Goal: Information Seeking & Learning: Learn about a topic

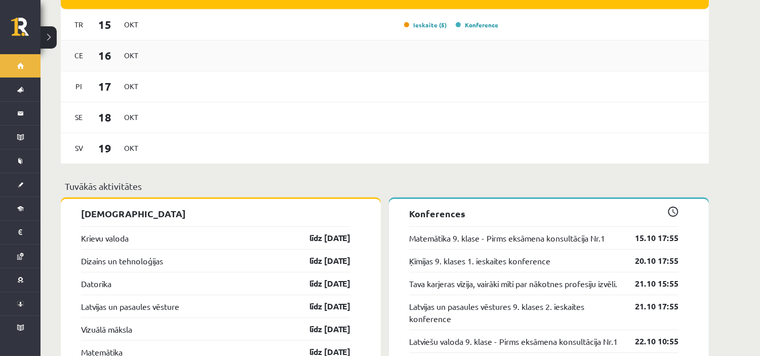
scroll to position [900, 0]
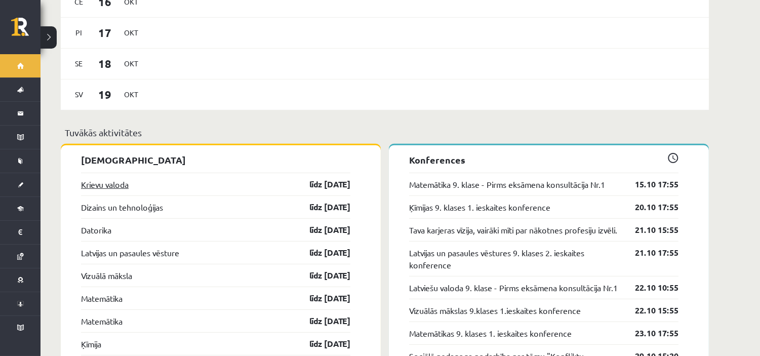
click at [117, 178] on link "Krievu valoda" at bounding box center [105, 184] width 48 height 12
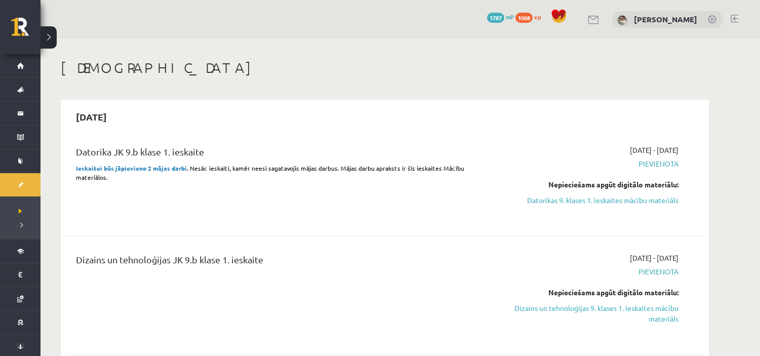
scroll to position [169, 0]
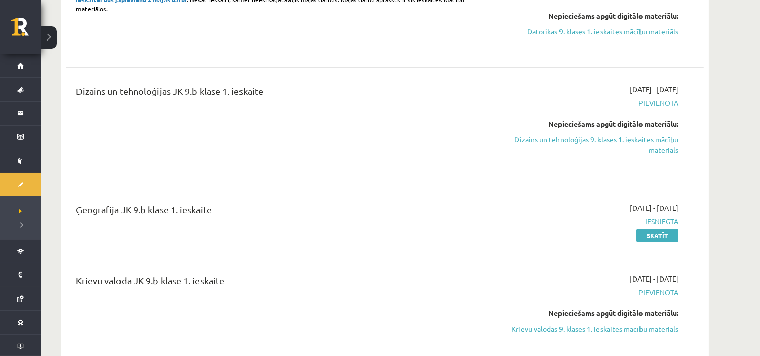
click at [488, 315] on div "Nepieciešams apgūt digitālo materiālu:" at bounding box center [583, 313] width 191 height 11
drag, startPoint x: 606, startPoint y: 325, endPoint x: 446, endPoint y: 59, distance: 310.8
click at [607, 325] on link "Krievu valodas 9. klases 1. ieskaites mācību materiāls" at bounding box center [583, 329] width 191 height 11
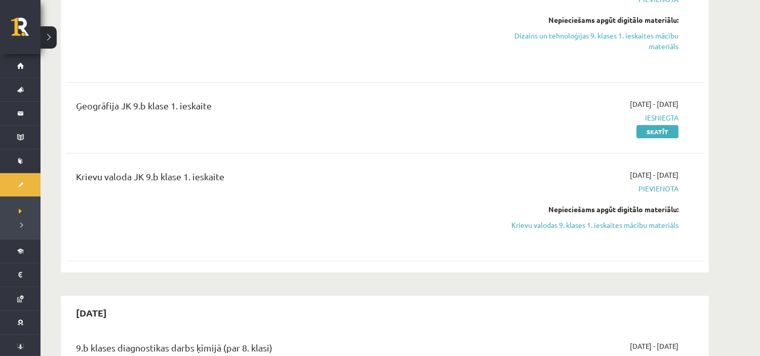
scroll to position [281, 0]
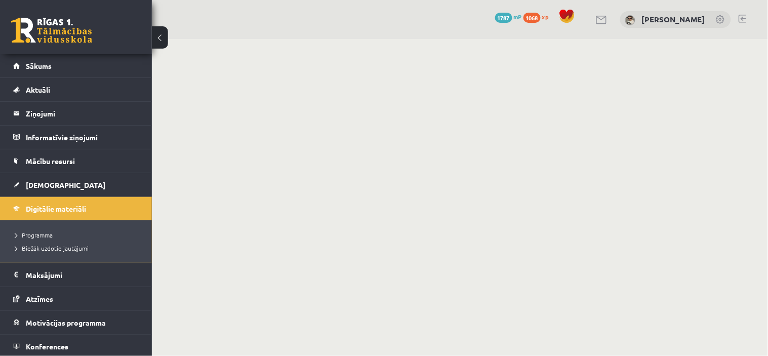
click at [485, 104] on body "0 Dāvanas 1787 mP 1068 xp [PERSON_NAME] Sākums Aktuāli Kā mācīties [PERSON_NAME…" at bounding box center [384, 178] width 768 height 356
click at [649, 185] on body "0 Dāvanas 1787 mP 1068 xp [PERSON_NAME] Sākums Aktuāli Kā mācīties [PERSON_NAME…" at bounding box center [384, 178] width 768 height 356
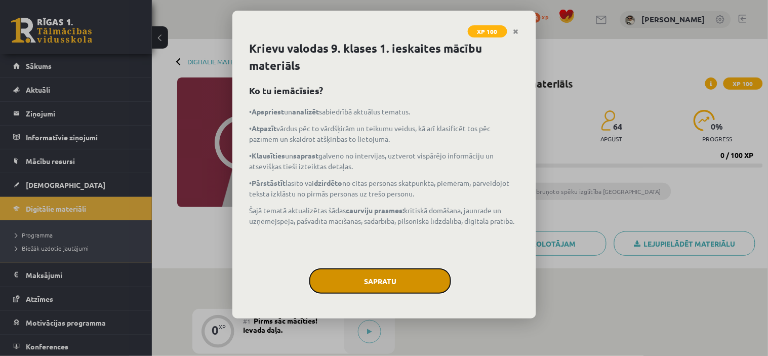
click at [367, 275] on button "Sapratu" at bounding box center [381, 280] width 142 height 25
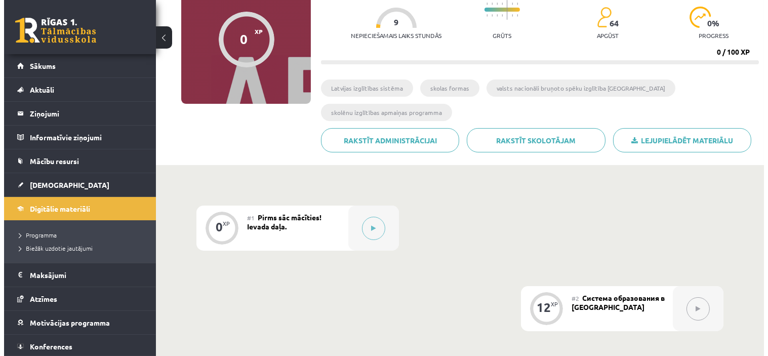
scroll to position [112, 0]
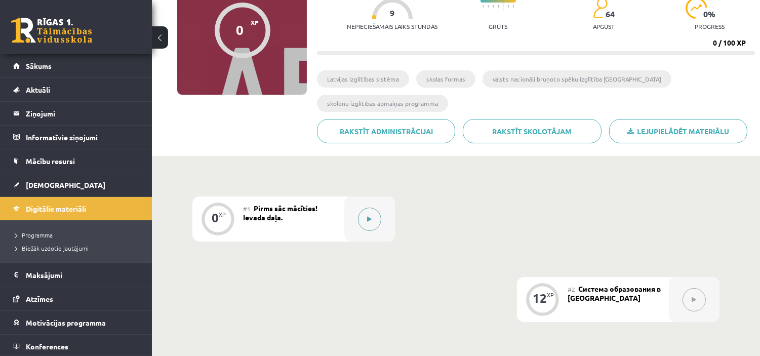
click at [362, 218] on button at bounding box center [369, 219] width 23 height 23
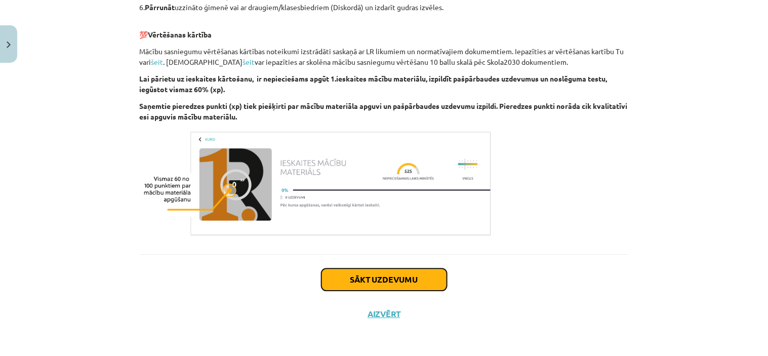
click at [402, 283] on button "Sākt uzdevumu" at bounding box center [385, 279] width 126 height 22
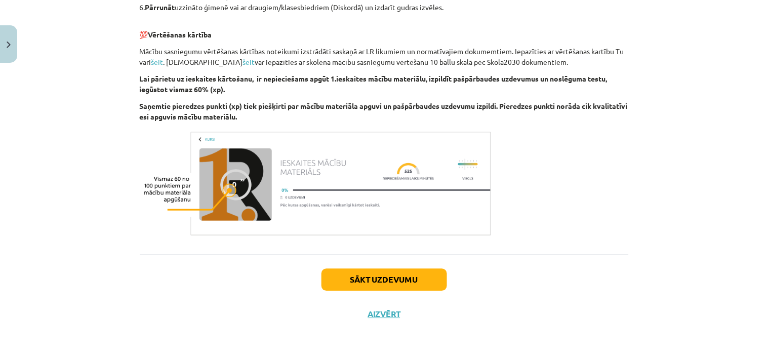
scroll to position [25, 0]
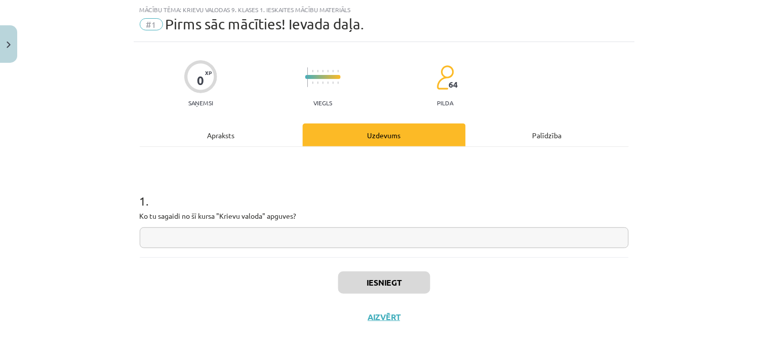
click at [416, 235] on input "text" at bounding box center [384, 237] width 489 height 21
type input "*"
type input "**"
click at [373, 287] on button "Iesniegt" at bounding box center [384, 283] width 92 height 22
click at [676, 245] on div "Mācību tēma: Krievu valodas 9. klases 1. ieskaites mācību materiāls #1 Pirms sā…" at bounding box center [384, 178] width 768 height 356
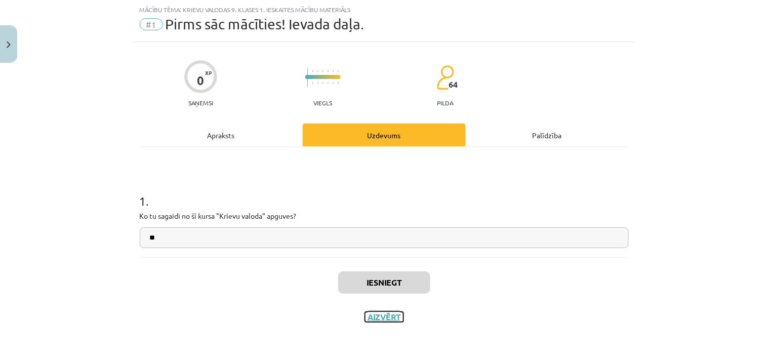
click at [383, 315] on button "Aizvērt" at bounding box center [384, 317] width 38 height 10
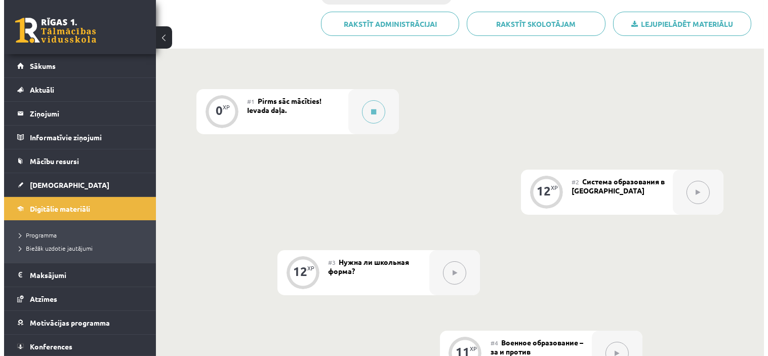
scroll to position [225, 0]
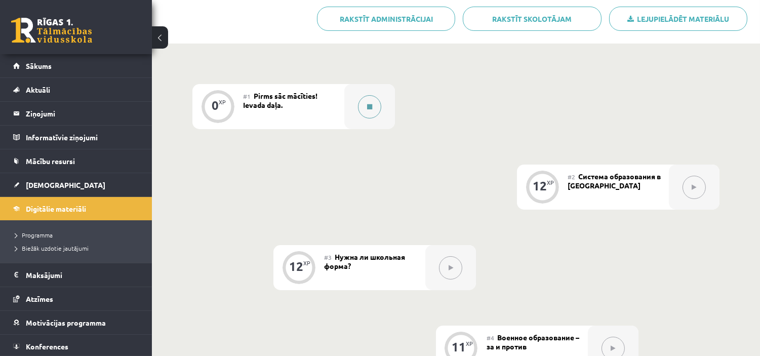
click at [375, 98] on button at bounding box center [369, 106] width 23 height 23
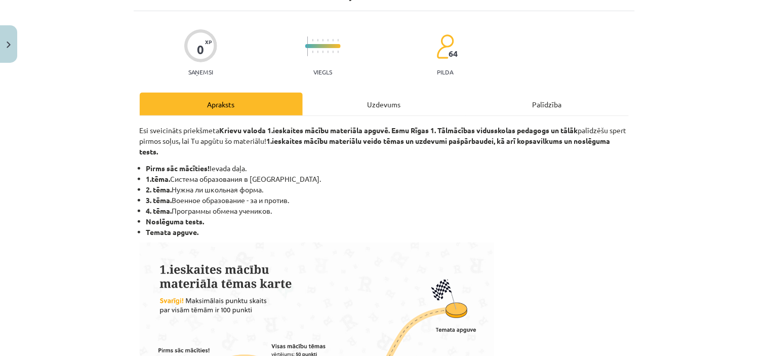
click at [375, 106] on div "Uzdevums" at bounding box center [384, 104] width 163 height 23
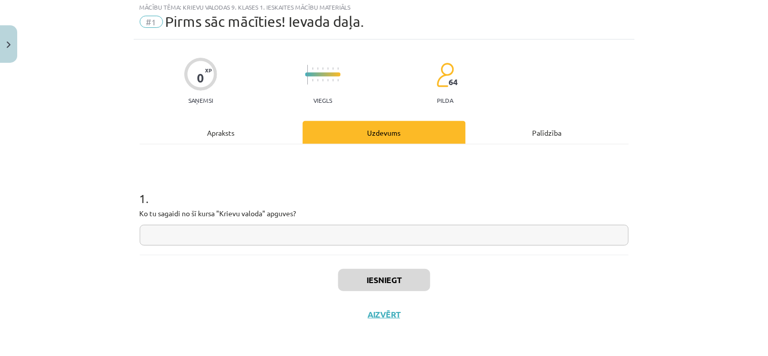
scroll to position [28, 0]
click at [412, 229] on input "text" at bounding box center [384, 234] width 489 height 21
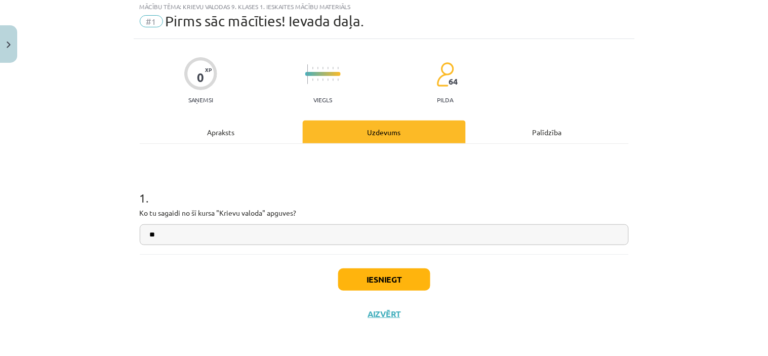
type input "**"
click at [402, 287] on button "Iesniegt" at bounding box center [384, 279] width 92 height 22
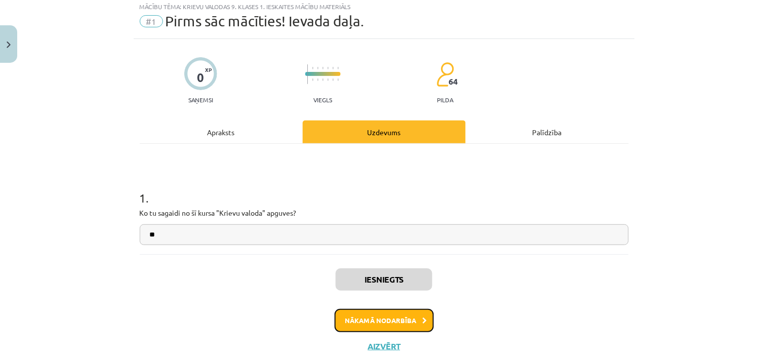
click at [407, 325] on button "Nākamā nodarbība" at bounding box center [384, 320] width 99 height 23
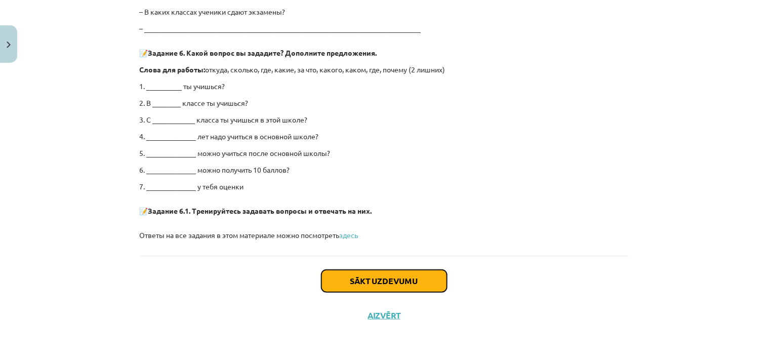
click at [407, 275] on button "Sākt uzdevumu" at bounding box center [385, 281] width 126 height 22
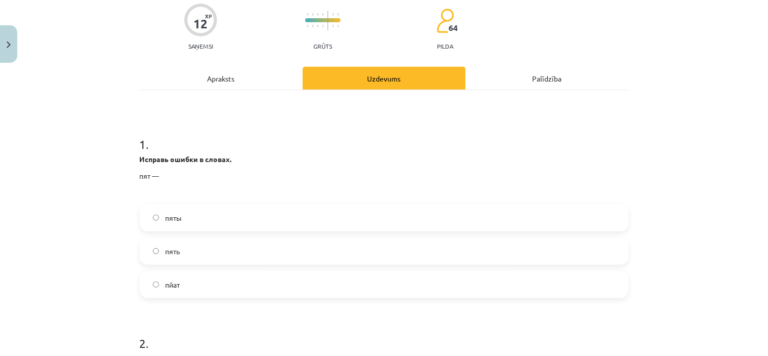
scroll to position [25, 0]
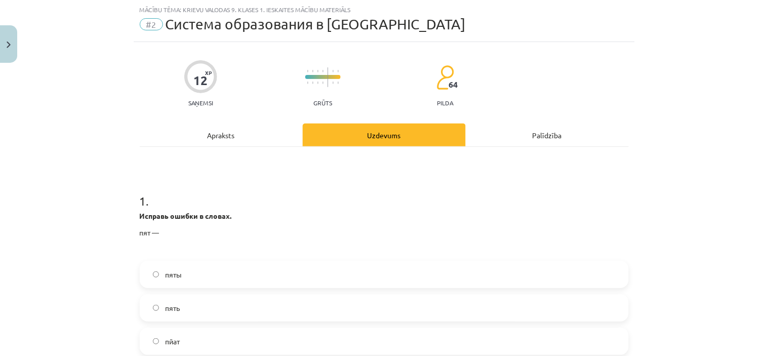
click at [653, 195] on div "Mācību tēma: Krievu valodas 9. klases 1. ieskaites mācību materiāls #2 Система …" at bounding box center [384, 178] width 768 height 356
